Goal: Information Seeking & Learning: Understand process/instructions

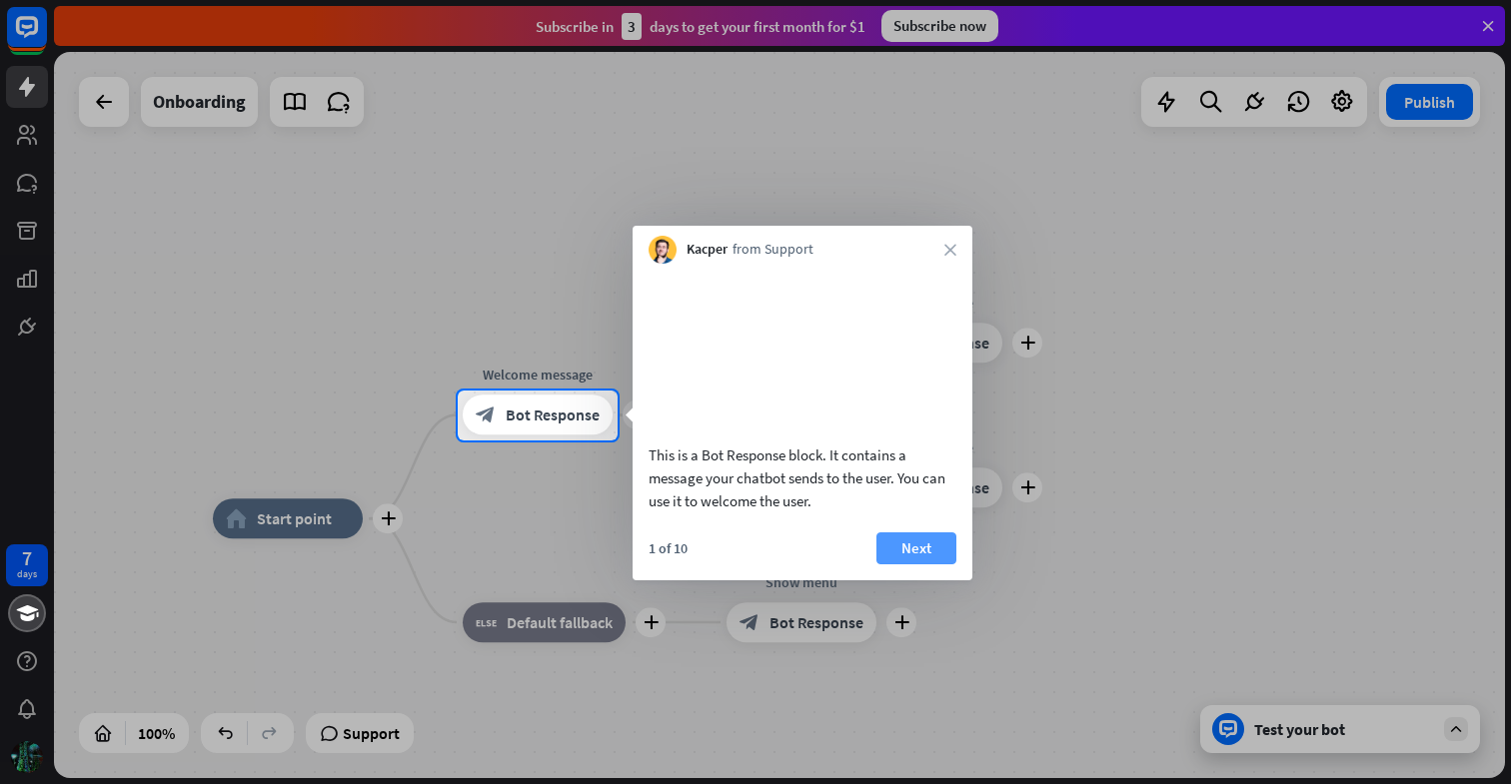
click at [917, 565] on button "Next" at bounding box center [916, 549] width 80 height 32
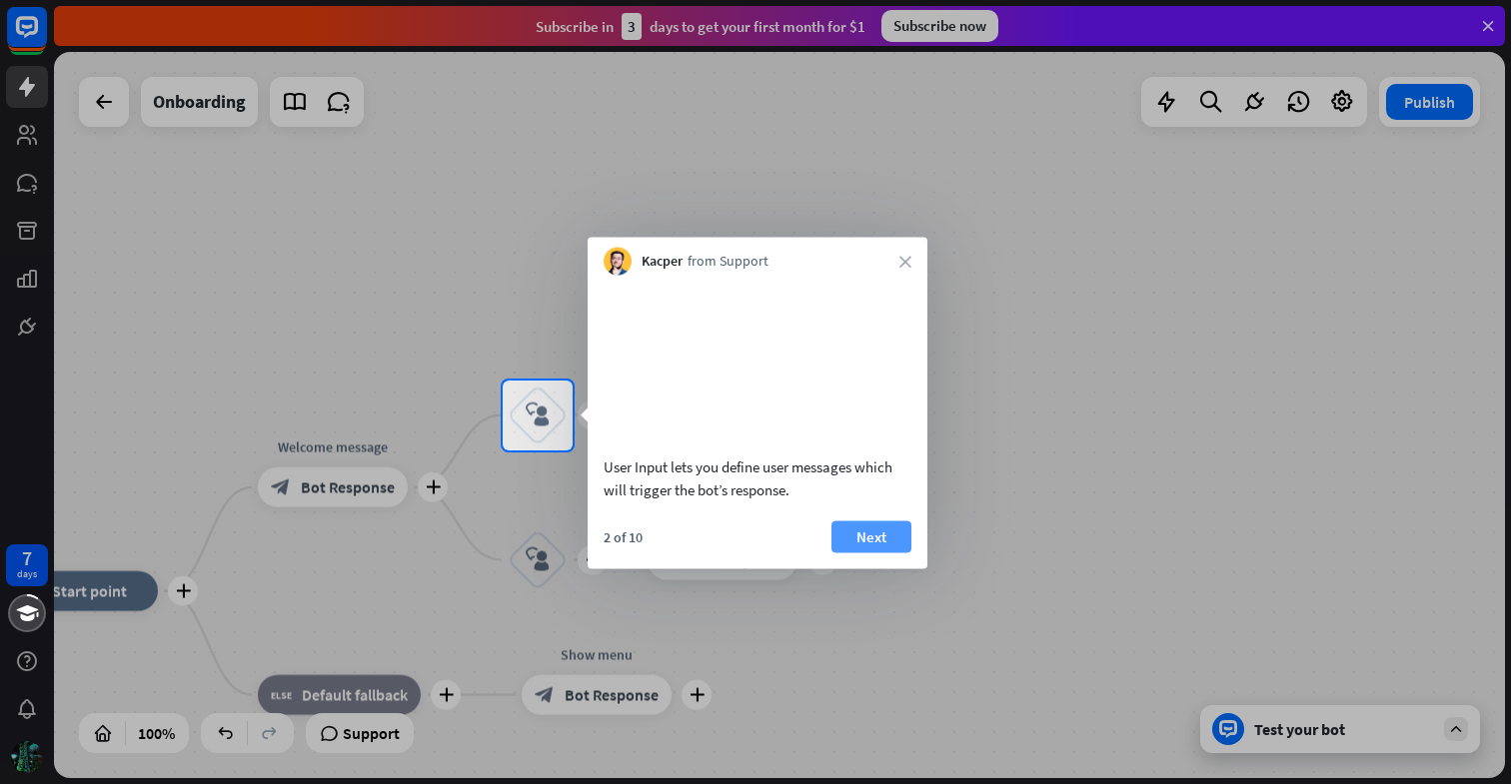
click at [856, 553] on button "Next" at bounding box center [871, 537] width 80 height 32
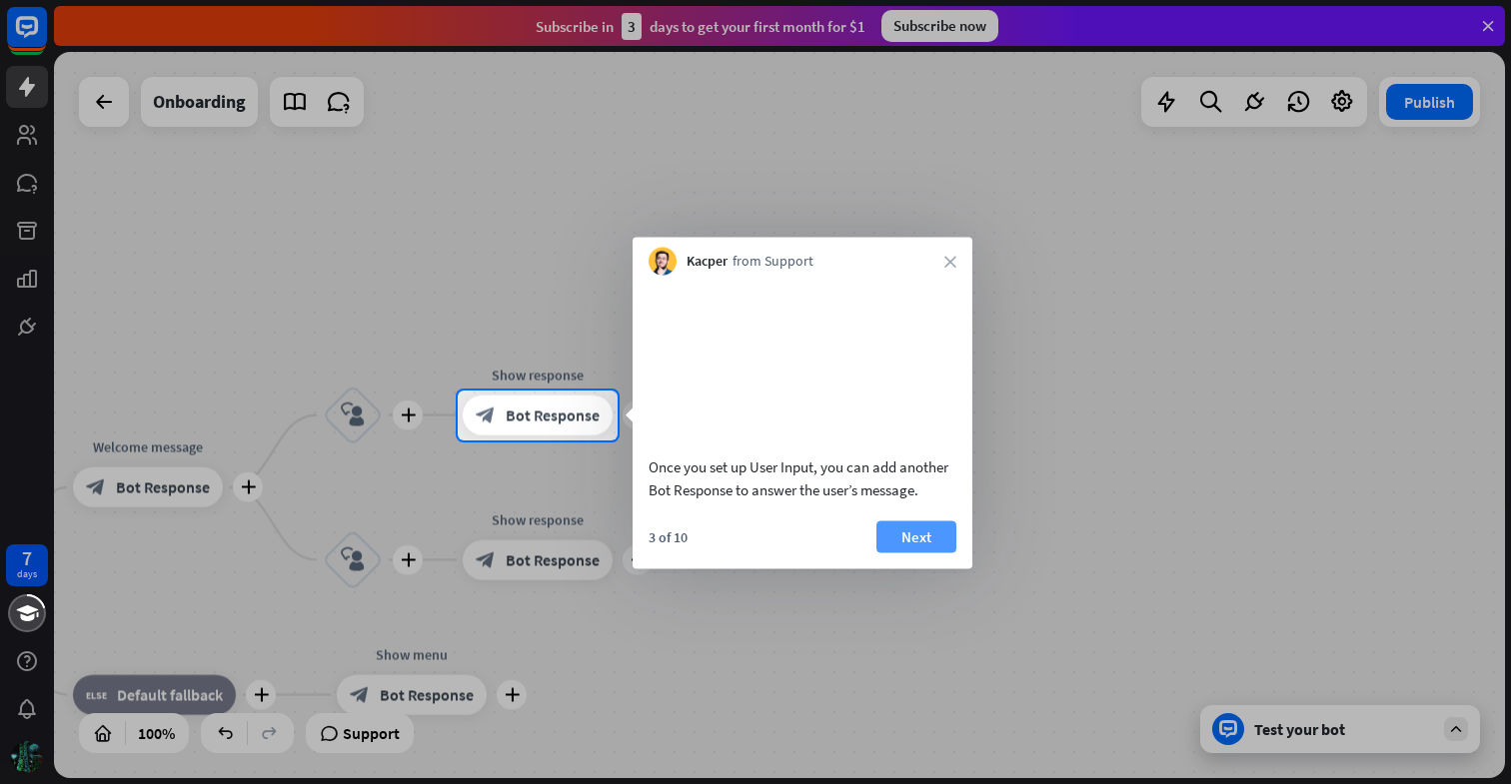
click at [893, 553] on button "Next" at bounding box center [916, 537] width 80 height 32
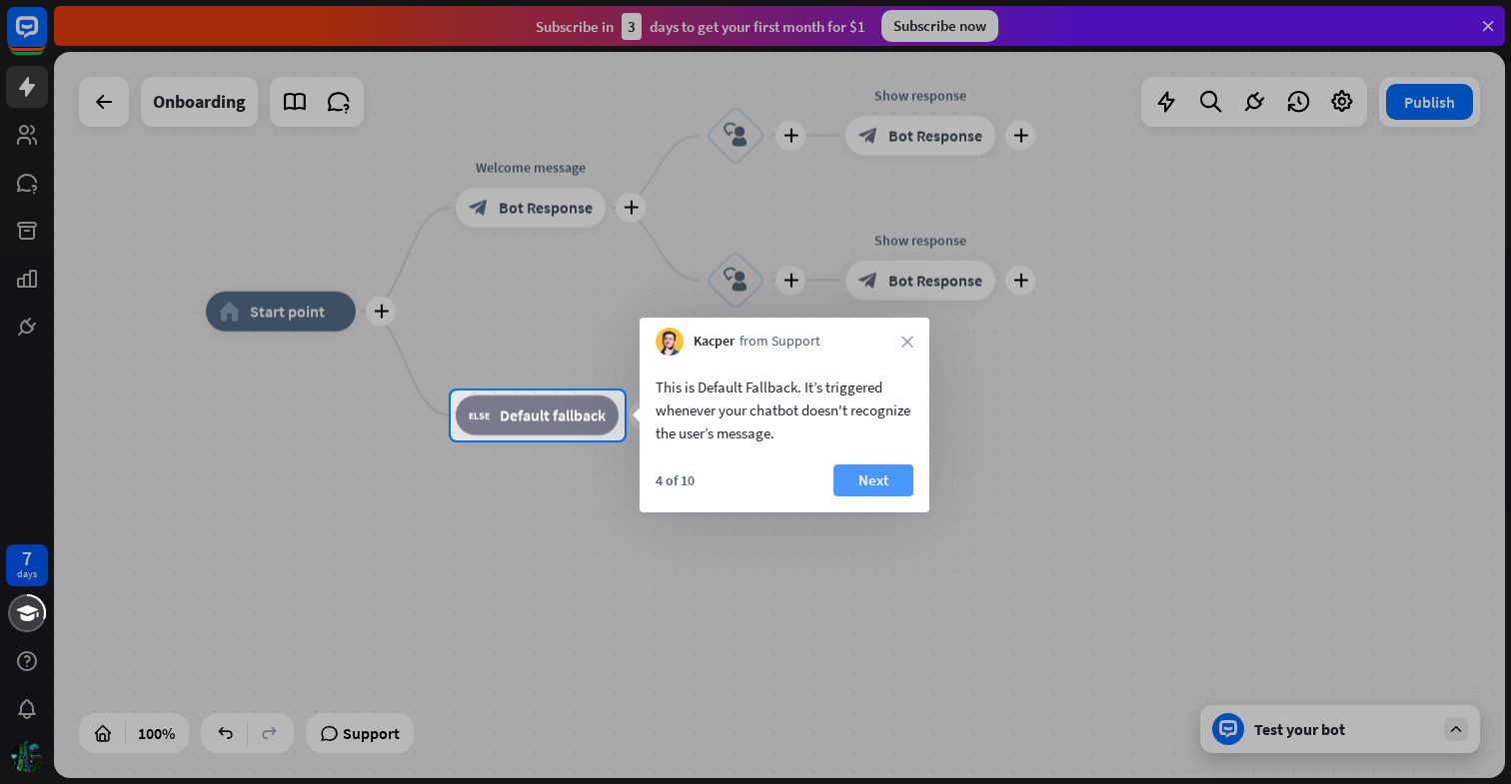
click at [880, 483] on button "Next" at bounding box center [873, 481] width 80 height 32
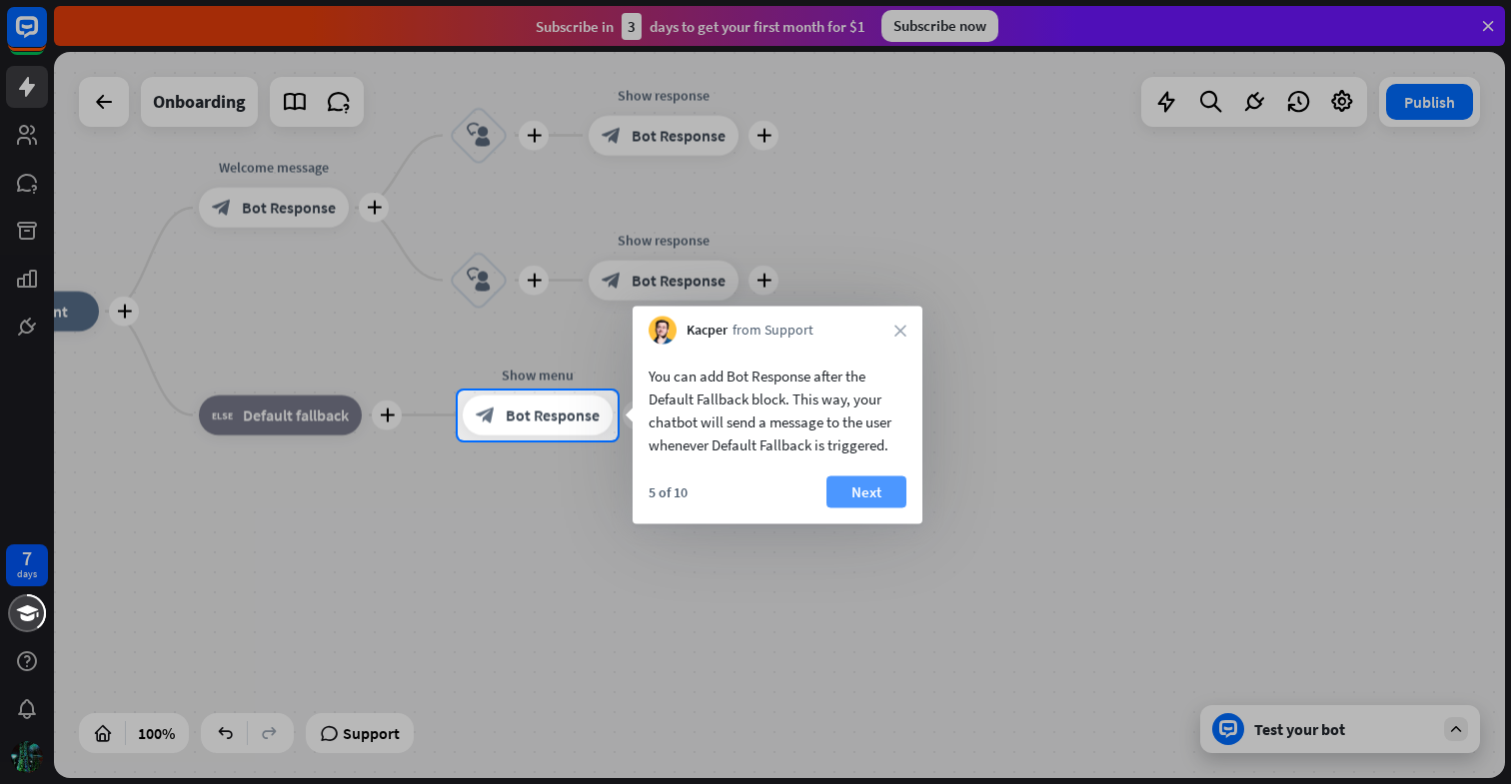
click at [853, 501] on button "Next" at bounding box center [866, 493] width 80 height 32
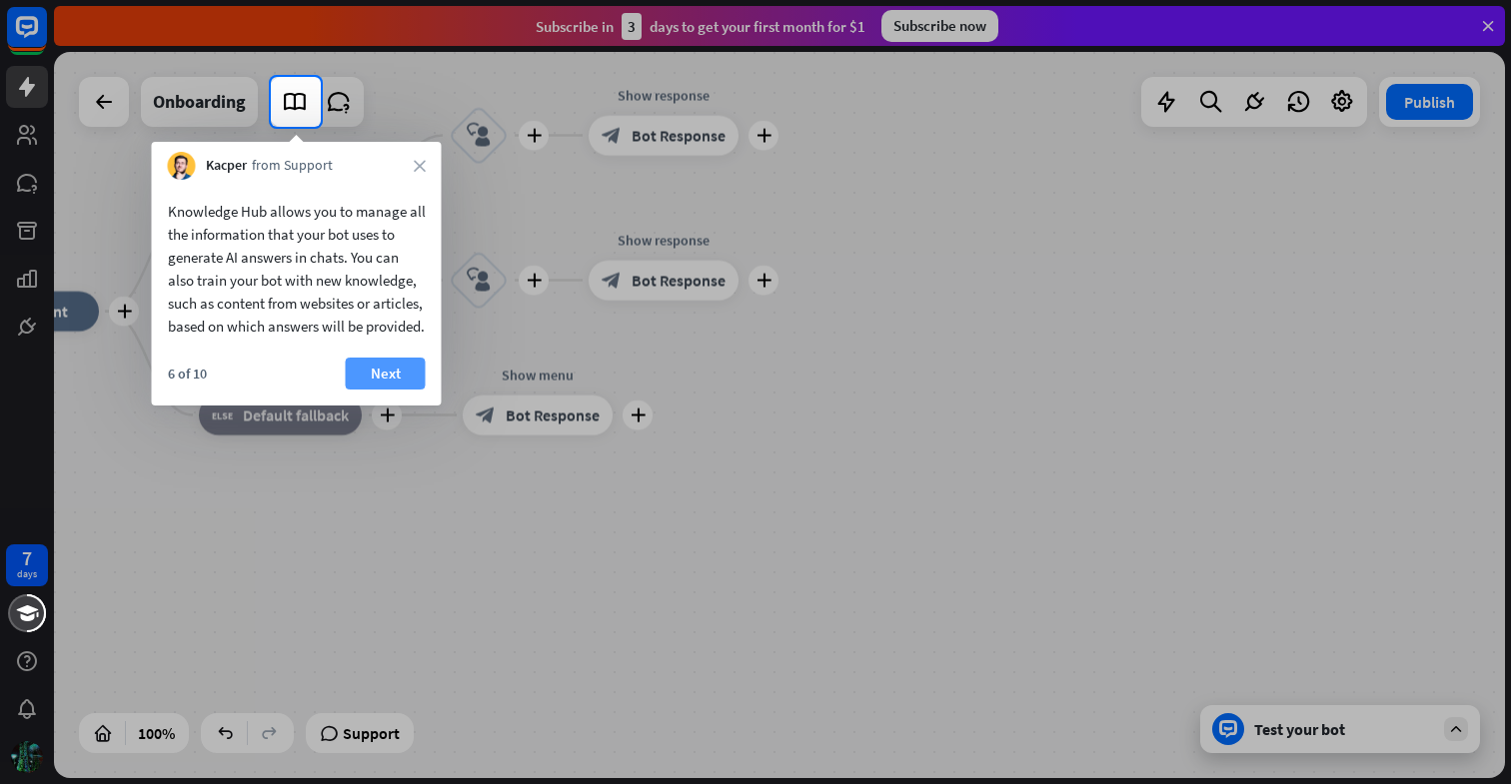
click at [415, 390] on button "Next" at bounding box center [386, 374] width 80 height 32
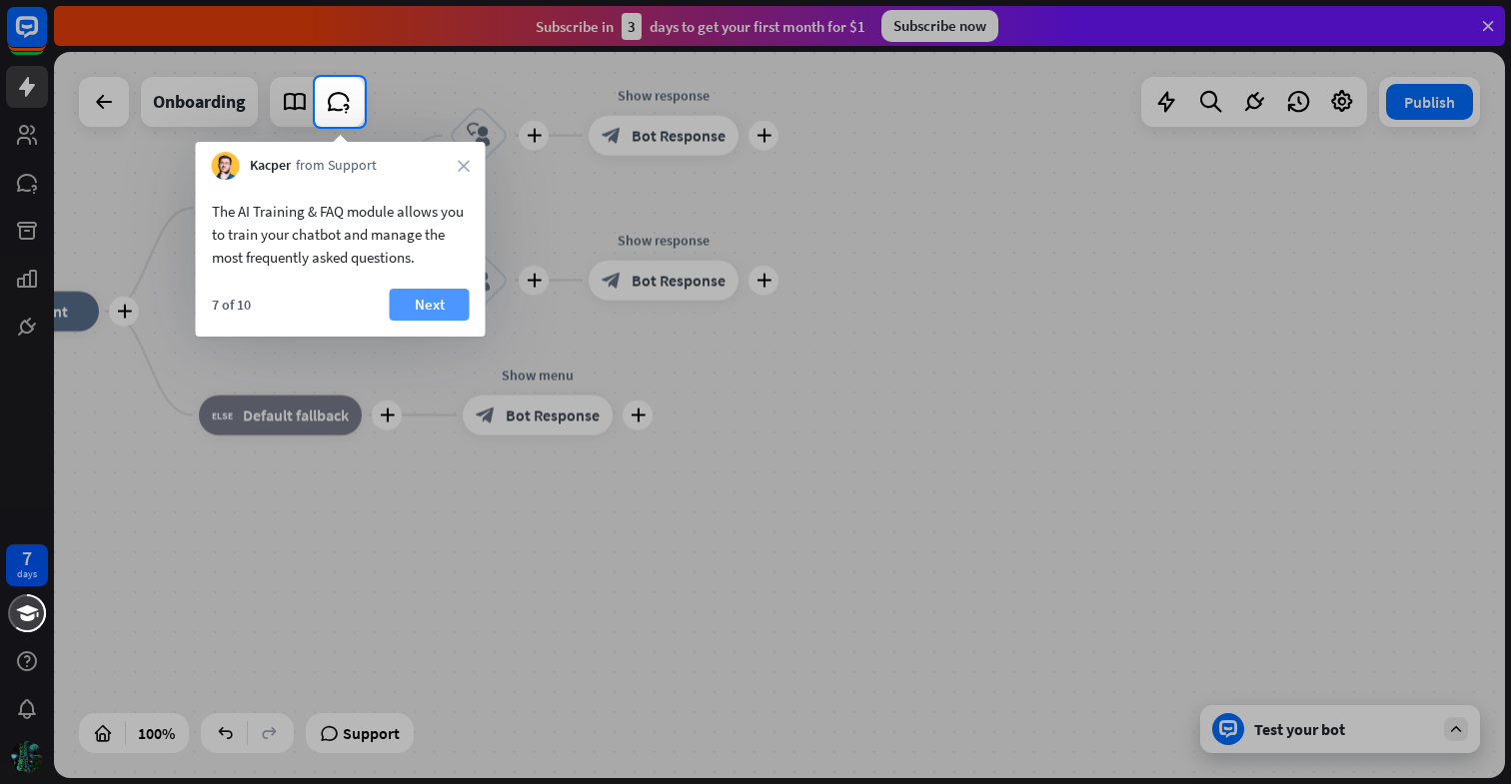
click at [417, 298] on button "Next" at bounding box center [430, 305] width 80 height 32
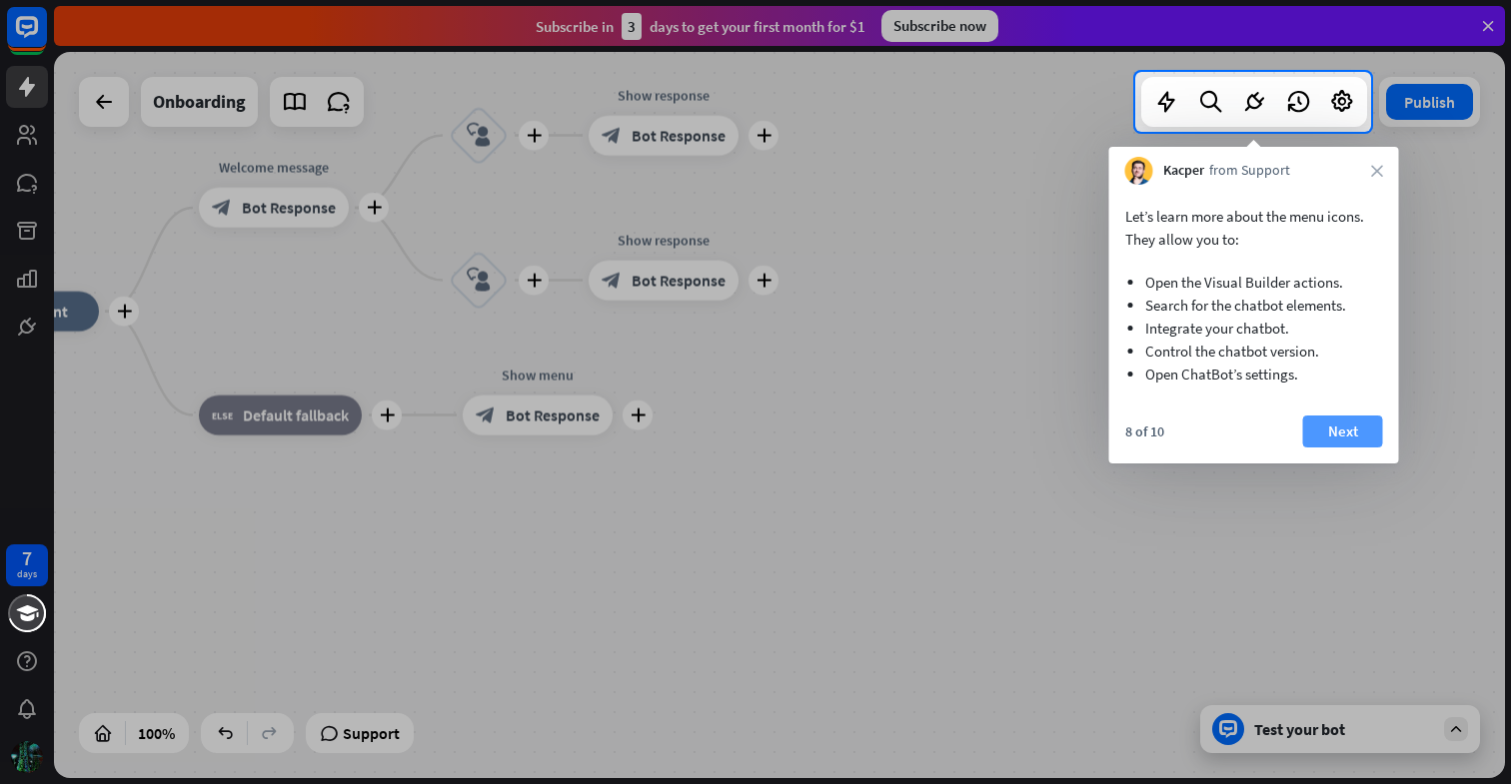
click at [1313, 432] on button "Next" at bounding box center [1343, 432] width 80 height 32
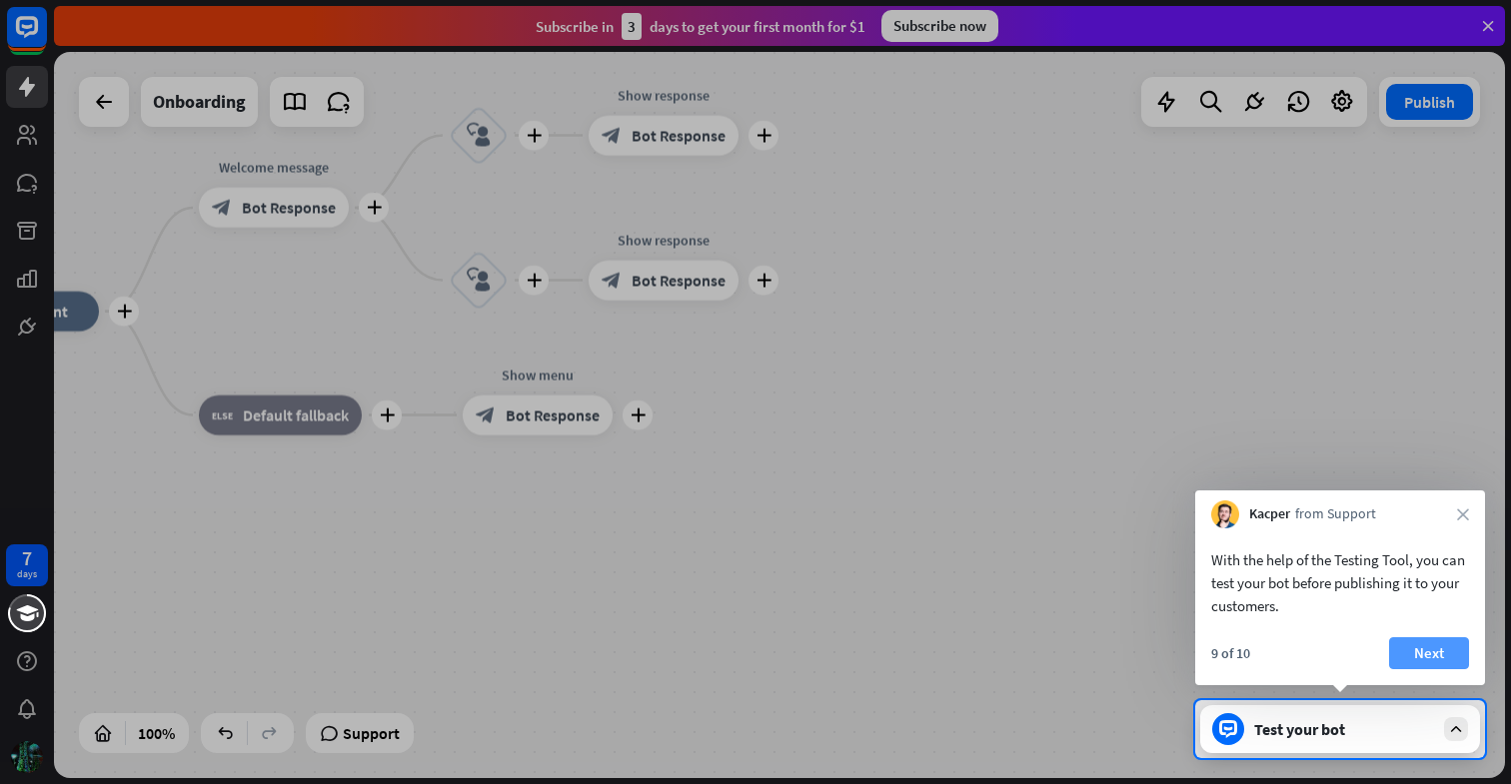
click at [1440, 654] on button "Next" at bounding box center [1429, 653] width 80 height 32
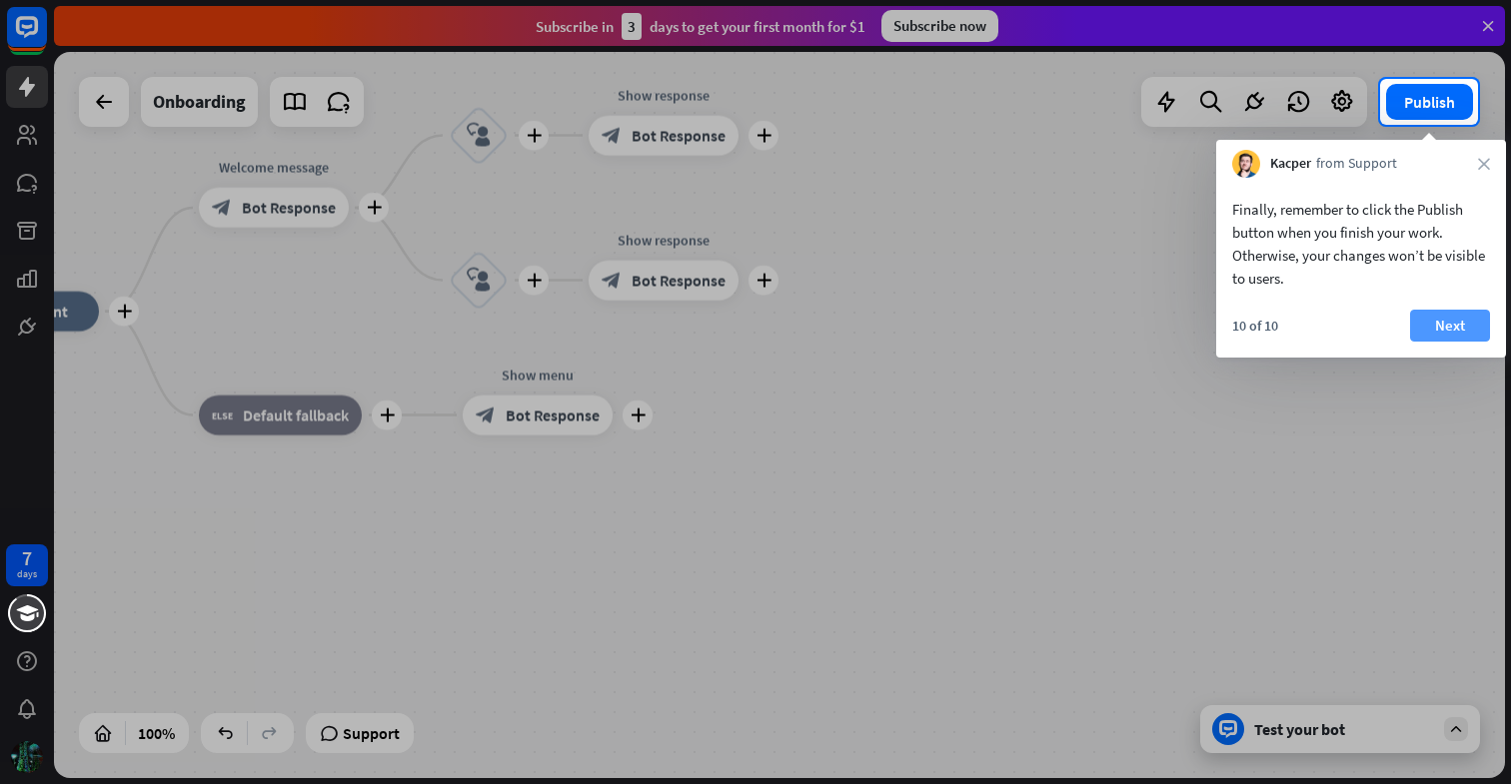
click at [1442, 327] on button "Next" at bounding box center [1450, 326] width 80 height 32
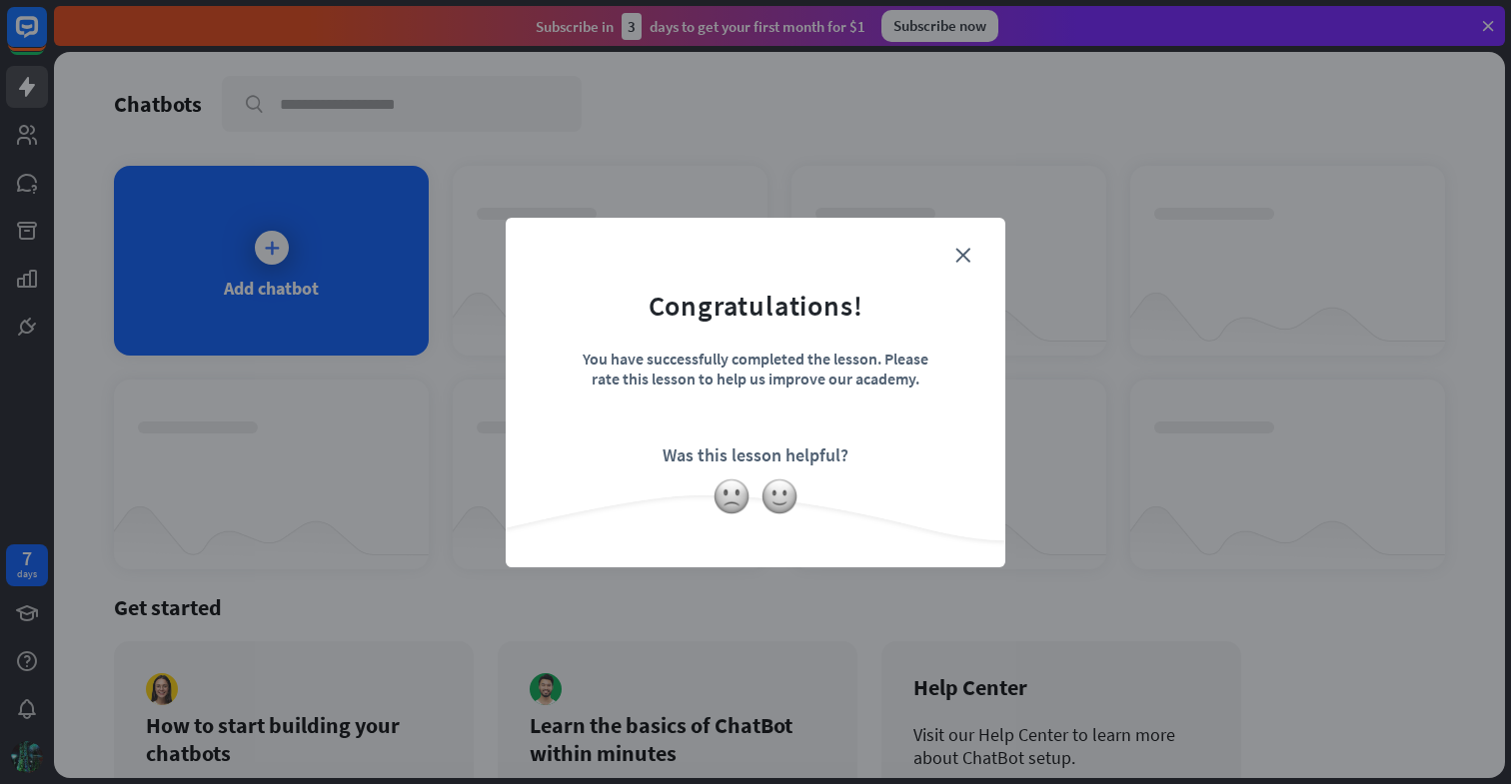
click at [971, 247] on form "Congratulations! You have successfully completed the lesson. Please rate this l…" at bounding box center [756, 362] width 450 height 239
click at [962, 249] on icon "close" at bounding box center [962, 255] width 15 height 15
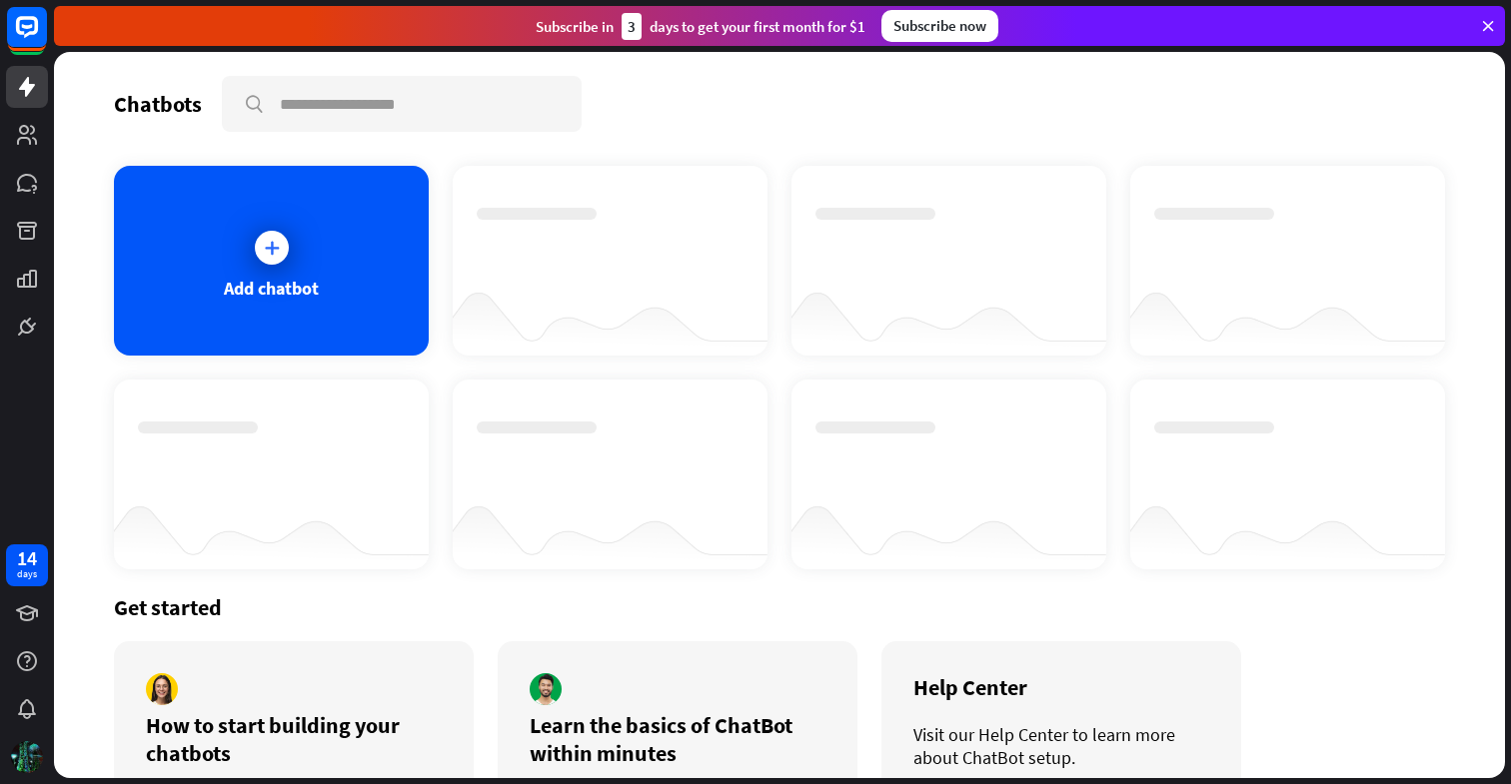
click at [287, 229] on div at bounding box center [272, 248] width 50 height 50
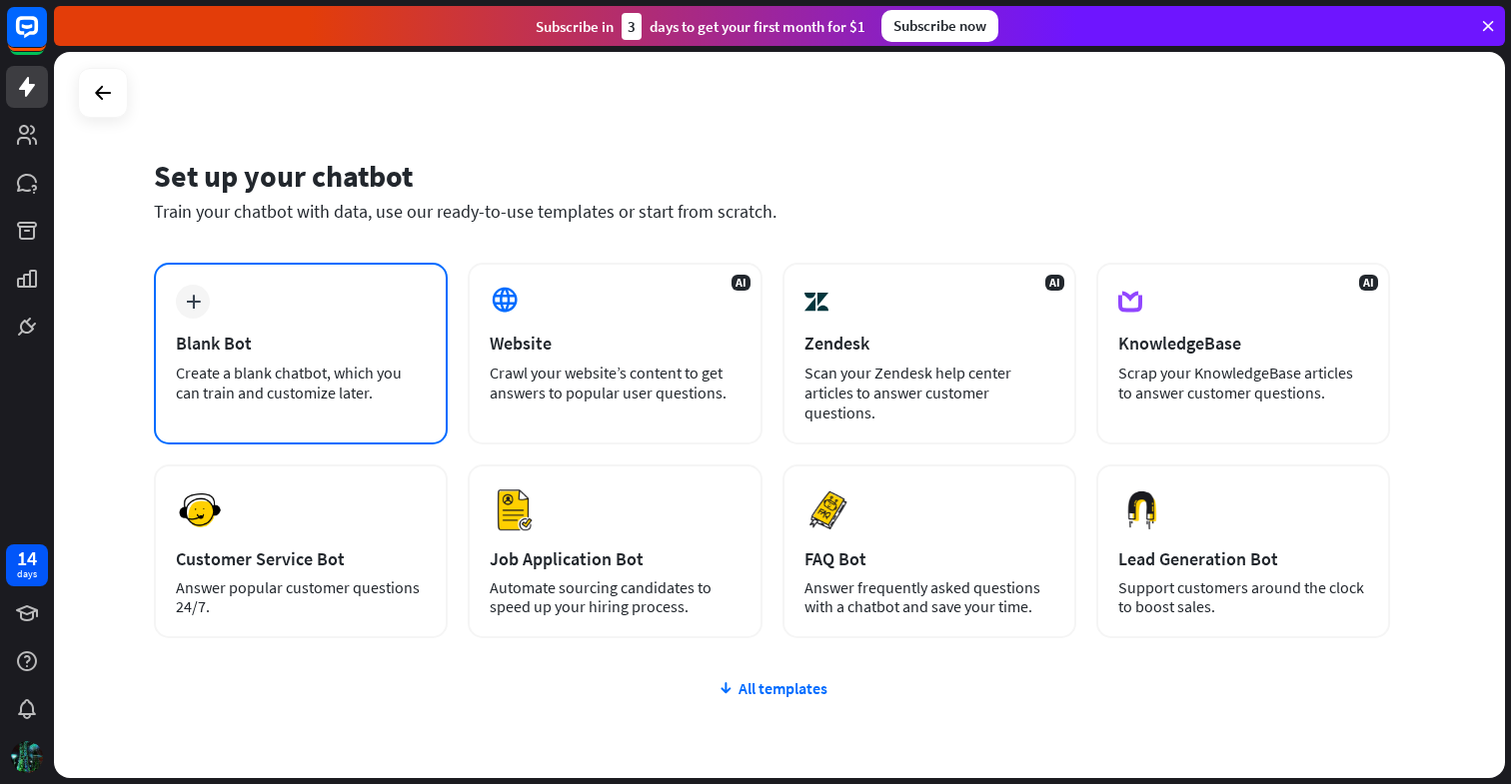
click at [332, 339] on div "Blank Bot" at bounding box center [301, 343] width 250 height 23
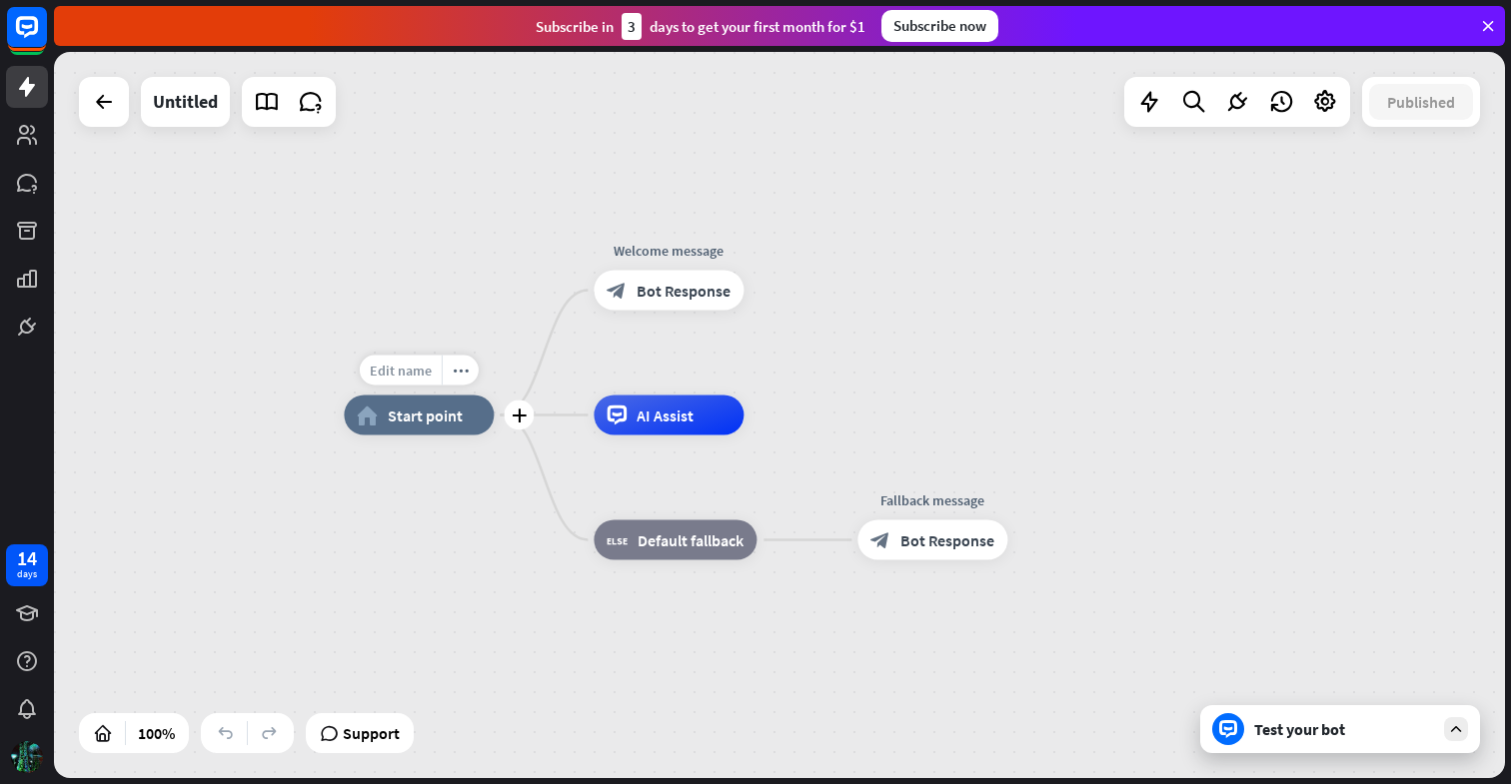
click at [399, 372] on span "Edit name" at bounding box center [401, 371] width 62 height 18
